Goal: Task Accomplishment & Management: Complete application form

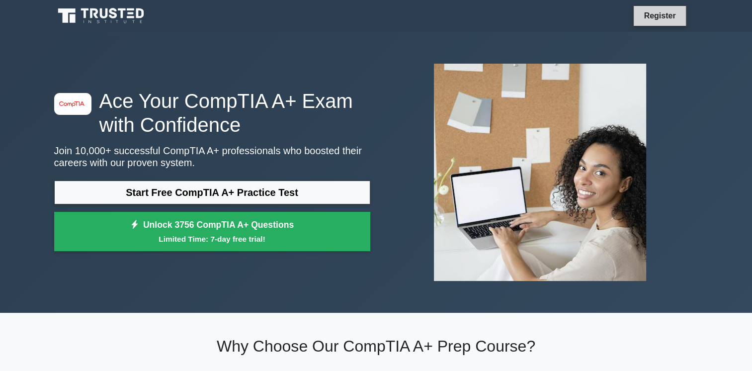
click at [652, 10] on link "Register" at bounding box center [659, 15] width 44 height 12
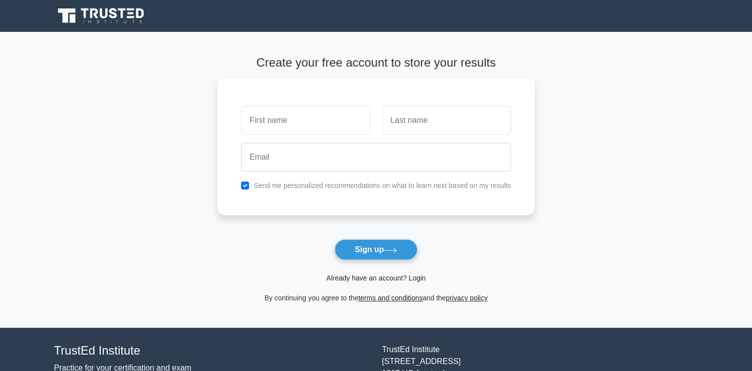
click at [350, 276] on link "Already have an account? Login" at bounding box center [375, 278] width 99 height 8
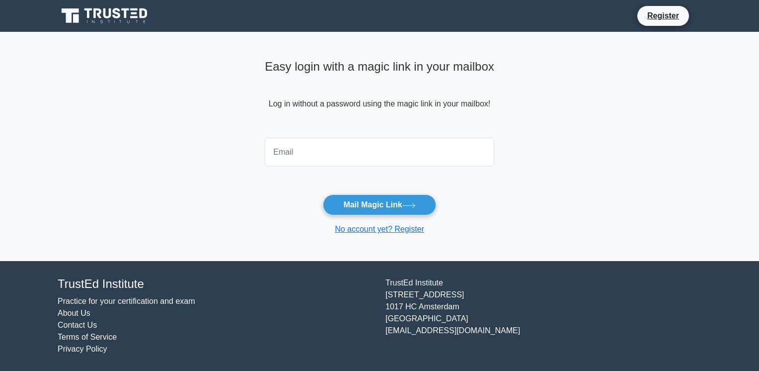
click at [292, 146] on input "email" at bounding box center [380, 152] width 230 height 29
click at [341, 153] on input "[EMAIL_ADDRESS][DOMAIN_NAME]" at bounding box center [380, 152] width 230 height 29
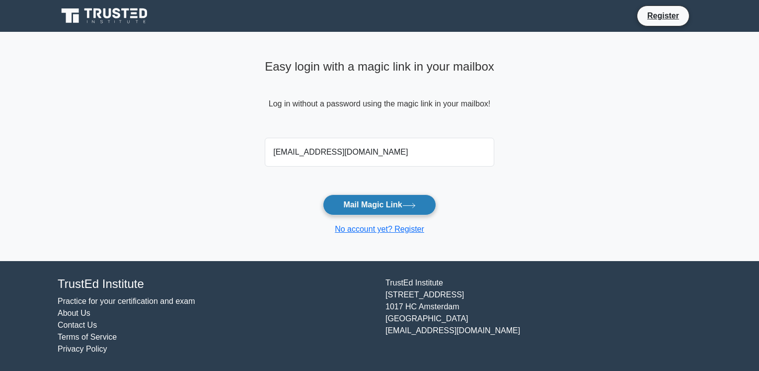
type input "[EMAIL_ADDRESS][DOMAIN_NAME]"
click at [397, 212] on button "Mail Magic Link" at bounding box center [379, 204] width 113 height 21
